Goal: Check status: Check status

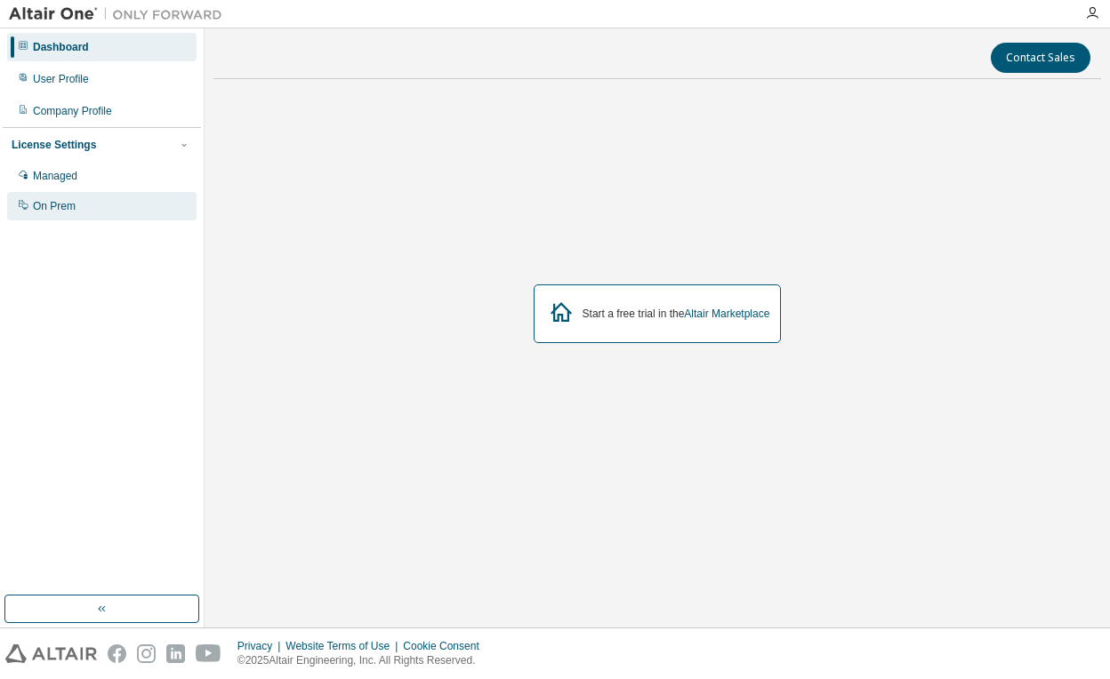
click at [112, 201] on div "On Prem" at bounding box center [101, 206] width 189 height 28
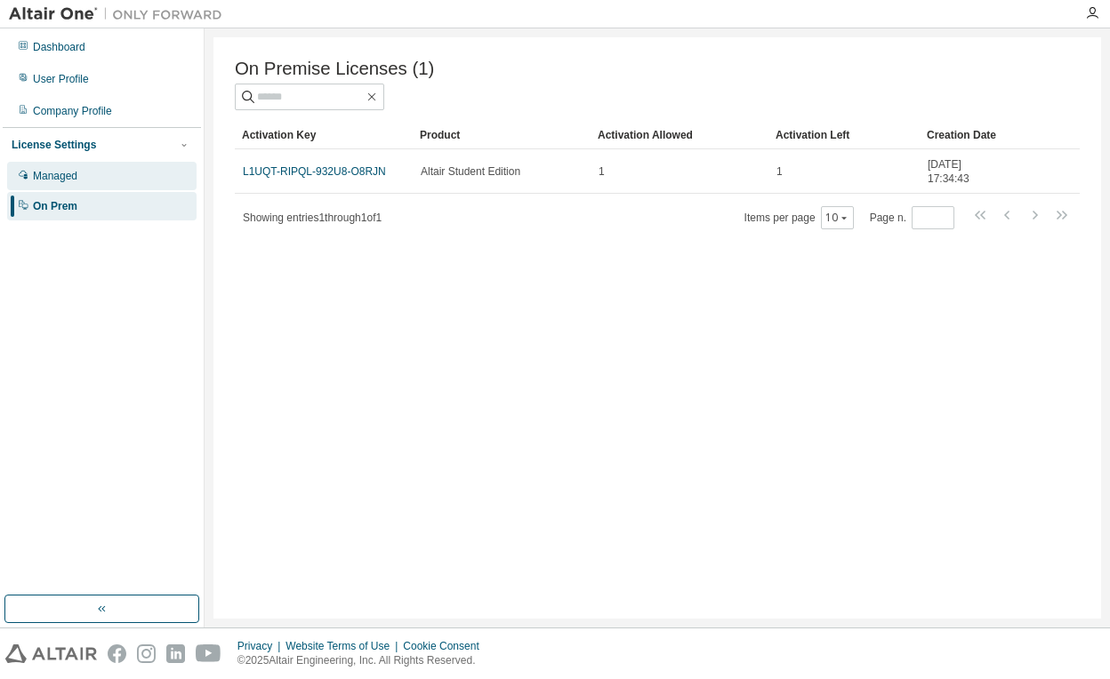
click at [100, 167] on div "Managed" at bounding box center [101, 176] width 189 height 28
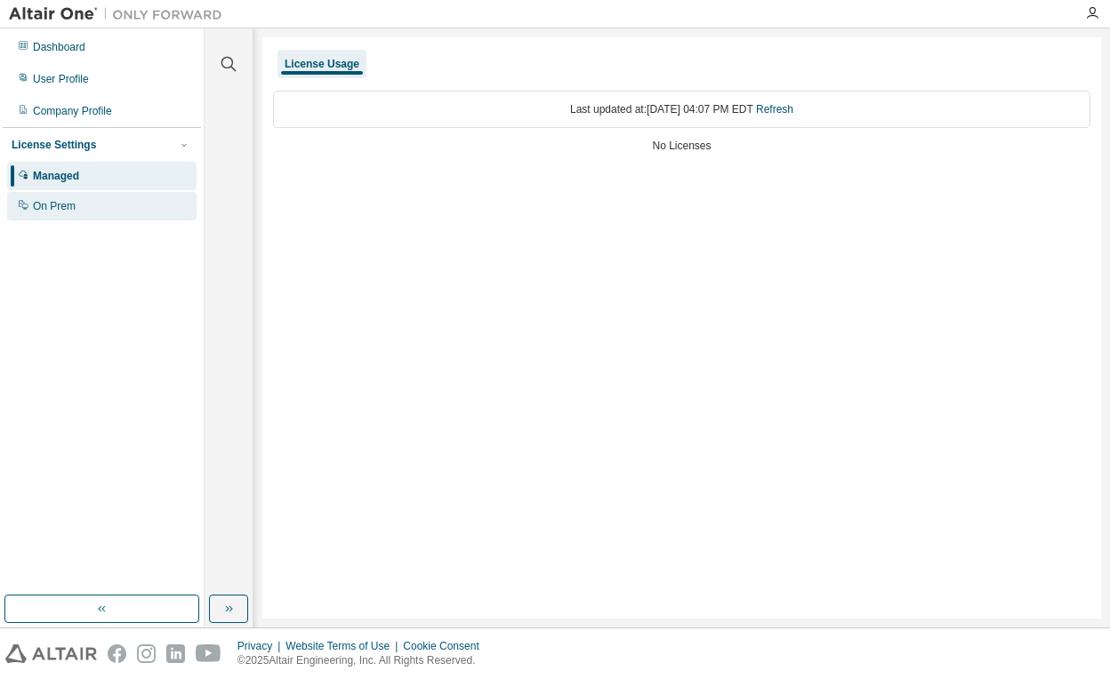
click at [113, 201] on div "On Prem" at bounding box center [101, 206] width 189 height 28
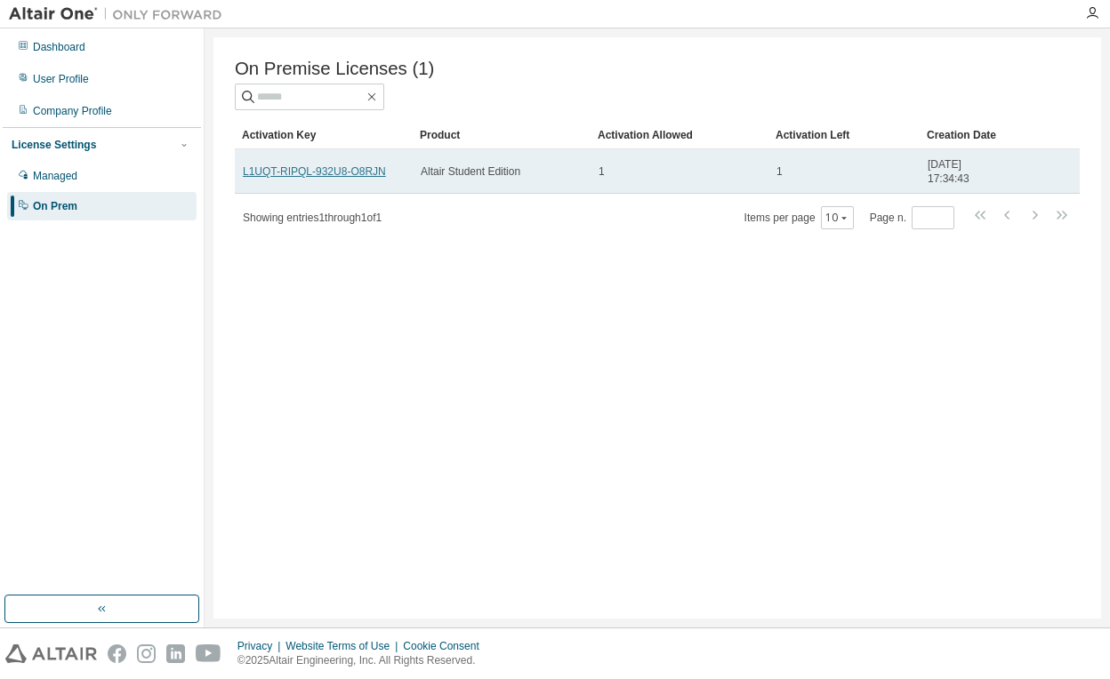
click at [310, 172] on link "L1UQT-RIPQL-932U8-O8RJN" at bounding box center [314, 171] width 143 height 12
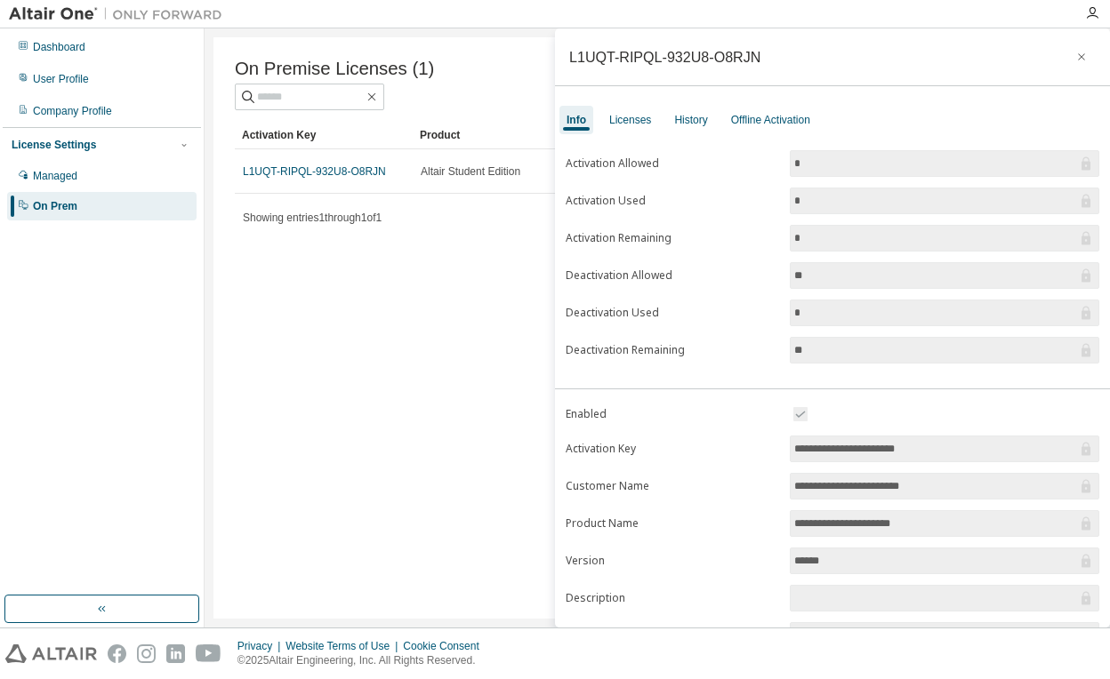
click at [713, 60] on div "L1UQT-RIPQL-932U8-O8RJN" at bounding box center [664, 57] width 191 height 14
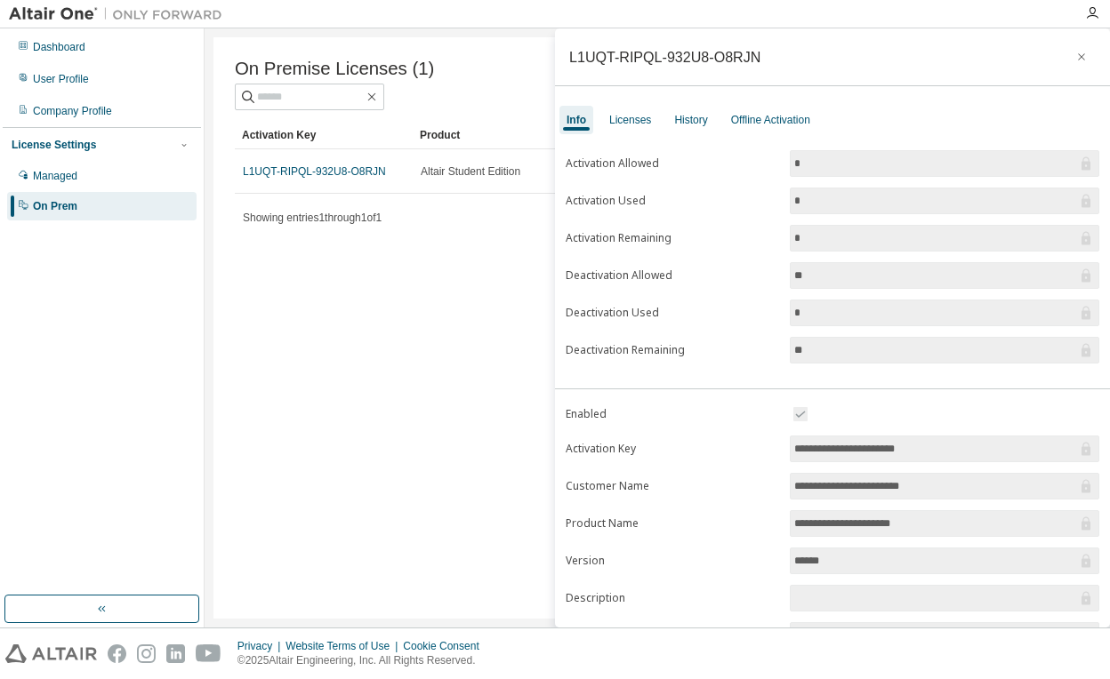
click at [769, 60] on div "L1UQT-RIPQL-932U8-O8RJN" at bounding box center [832, 57] width 555 height 58
drag, startPoint x: 767, startPoint y: 58, endPoint x: 573, endPoint y: 58, distance: 193.8
click at [573, 58] on div "L1UQT-RIPQL-932U8-O8RJN" at bounding box center [832, 57] width 555 height 58
